Goal: Task Accomplishment & Management: Manage account settings

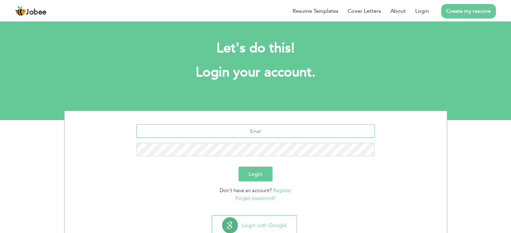
click at [261, 135] on input "text" at bounding box center [255, 131] width 238 height 13
type input "[EMAIL_ADDRESS][DOMAIN_NAME]"
click at [239, 167] on button "Login" at bounding box center [256, 174] width 34 height 15
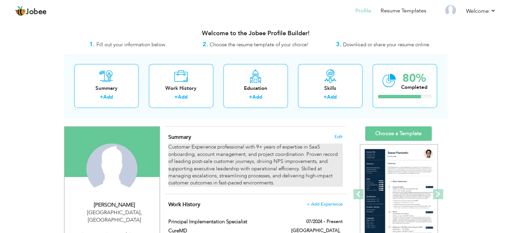
click at [238, 154] on div "Customer Experience professional with 9+ years of expertise in SaaS onboarding,…" at bounding box center [255, 165] width 174 height 43
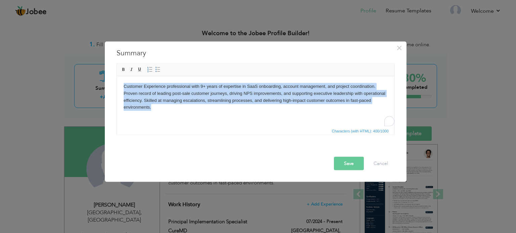
click at [238, 108] on body "Customer Experience professional with 9+ years of expertise in SaaS onboarding,…" at bounding box center [255, 97] width 264 height 28
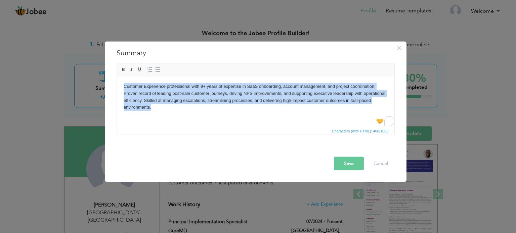
click at [223, 118] on html "Customer Experience professional with 9+ years of expertise in SaaS onboarding,…" at bounding box center [256, 96] width 278 height 41
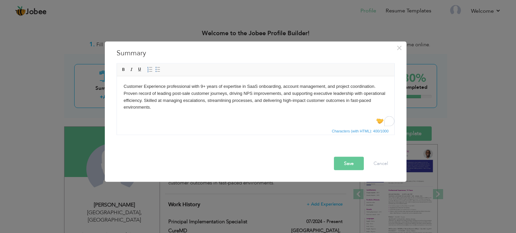
click at [219, 114] on html "Customer Experience professional with 9+ years of expertise in SaaS onboarding,…" at bounding box center [256, 96] width 278 height 41
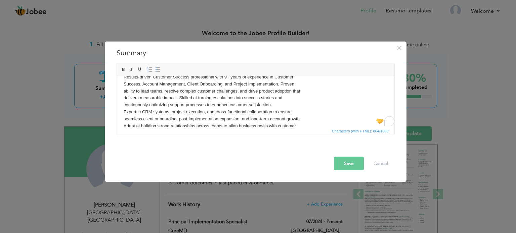
scroll to position [11, 0]
click at [342, 112] on body "Results-driven Customer Success professional with 9+ years of experience in Cus…" at bounding box center [255, 107] width 264 height 70
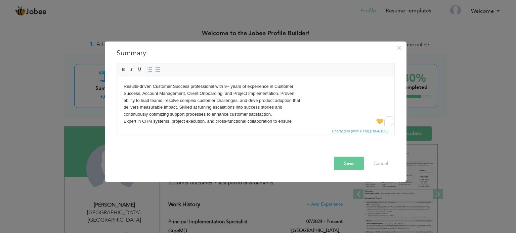
scroll to position [0, 0]
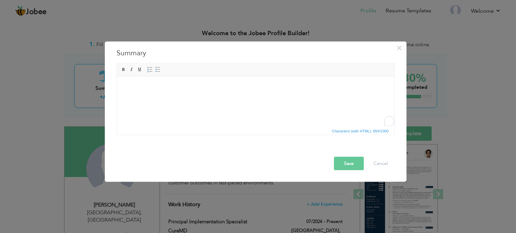
click at [201, 97] on html at bounding box center [256, 86] width 278 height 20
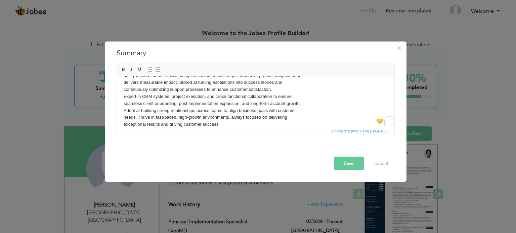
scroll to position [8, 0]
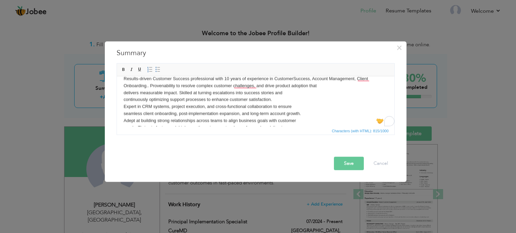
click at [124, 93] on body "Results-driven Customer Success professional with 10 years of experience in Cus…" at bounding box center [255, 106] width 264 height 63
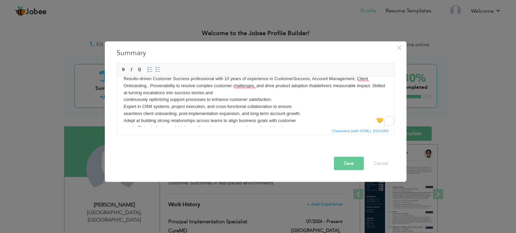
scroll to position [11, 0]
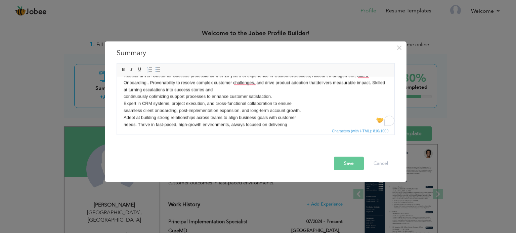
click at [123, 92] on body "Results-driven Customer Success professional with 10 years of experience in Cus…" at bounding box center [255, 103] width 264 height 63
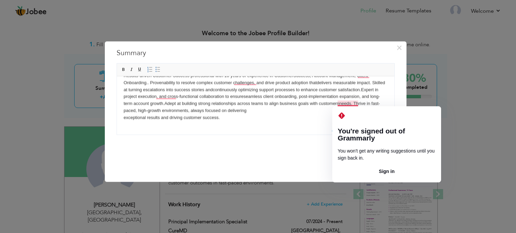
click at [357, 105] on body "Results-driven Customer Success professional with 10 years of experience in Cus…" at bounding box center [255, 96] width 264 height 49
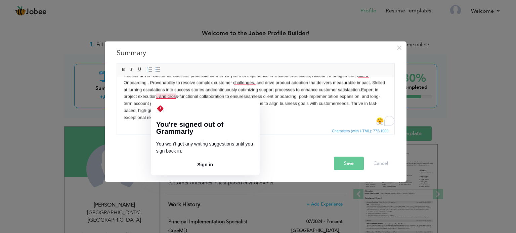
click at [215, 160] on button "Sign in" at bounding box center [205, 165] width 98 height 11
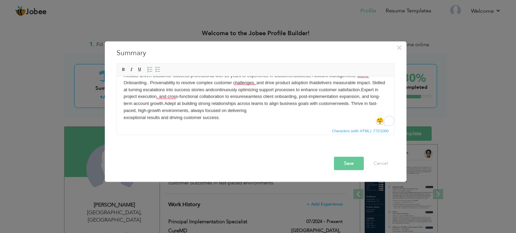
click at [355, 157] on button "Save" at bounding box center [349, 163] width 30 height 13
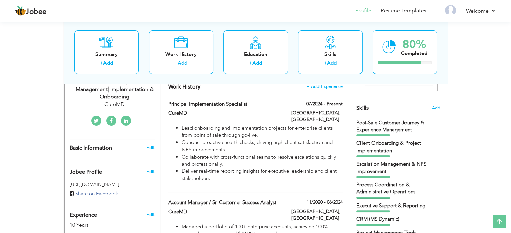
scroll to position [155, 0]
